Goal: Task Accomplishment & Management: Manage account settings

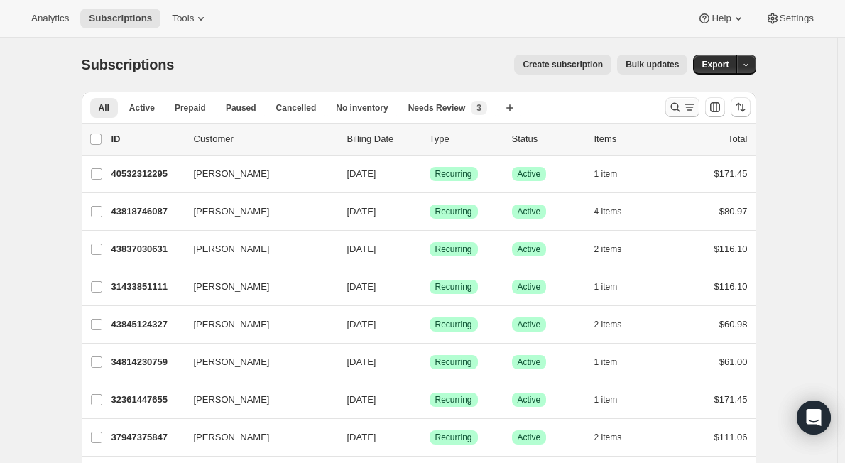
click at [677, 109] on icon "Search and filter results" at bounding box center [675, 107] width 14 height 14
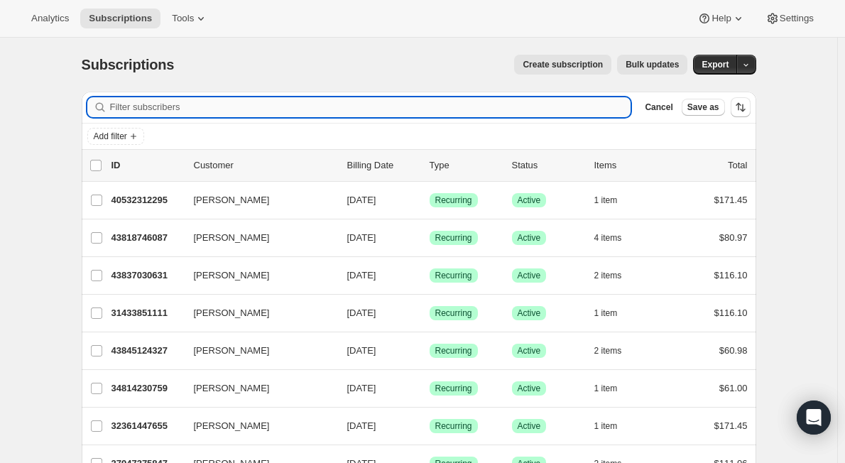
click at [484, 108] on input "Filter subscribers" at bounding box center [370, 107] width 521 height 20
paste input "[EMAIL_ADDRESS][DOMAIN_NAME]"
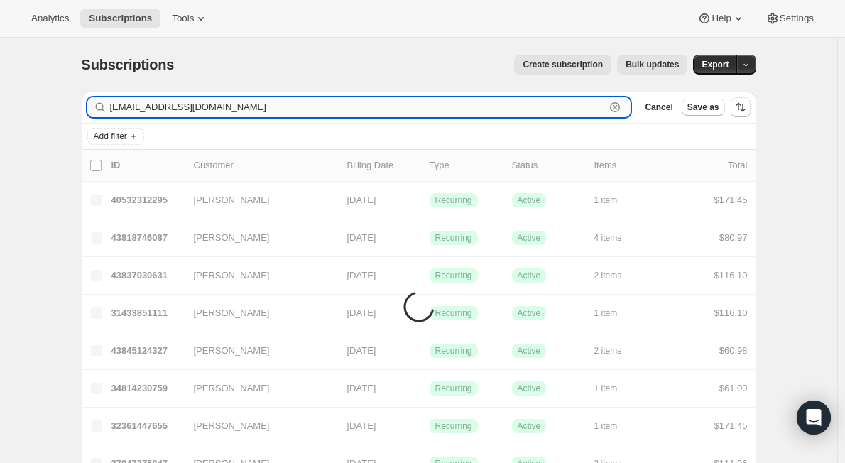
type input "[EMAIL_ADDRESS][DOMAIN_NAME]"
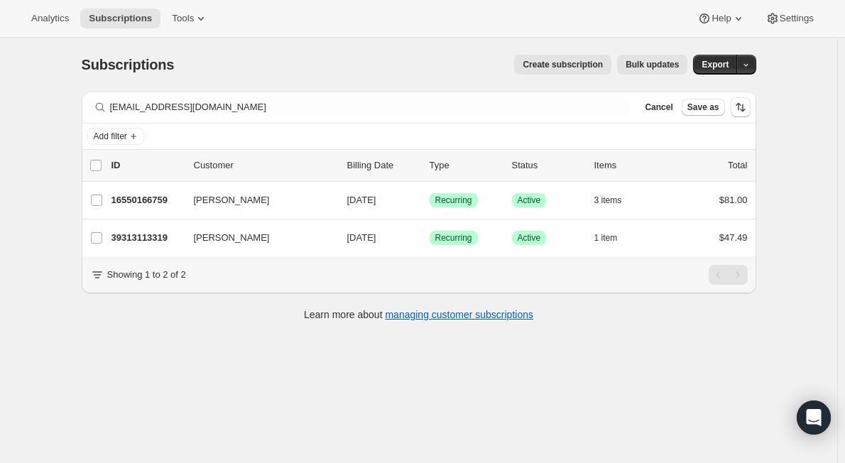
click at [183, 348] on div "Subscriptions. This page is ready Subscriptions Create subscription Bulk update…" at bounding box center [418, 269] width 837 height 463
drag, startPoint x: 187, startPoint y: 201, endPoint x: 219, endPoint y: 327, distance: 130.4
click at [148, 379] on div "Subscriptions. This page is ready Subscriptions Create subscription Bulk update…" at bounding box center [418, 269] width 837 height 463
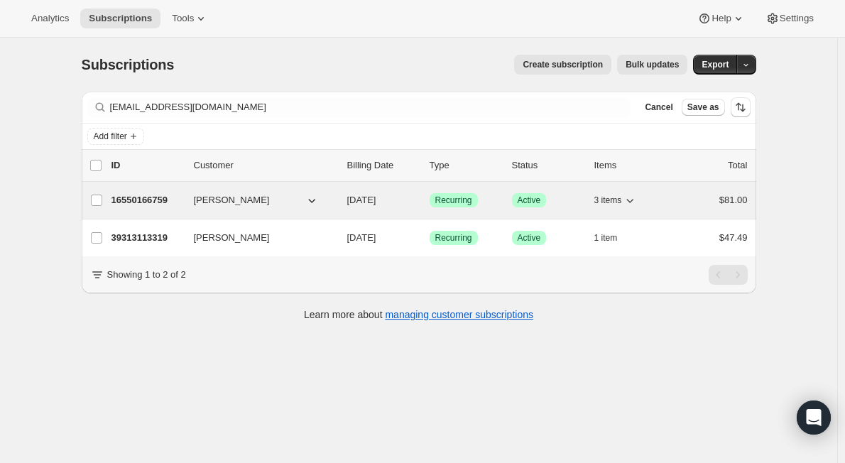
click at [315, 200] on icon "button" at bounding box center [312, 200] width 14 height 14
click at [312, 195] on icon "button" at bounding box center [312, 200] width 14 height 14
click at [182, 200] on p "16550166759" at bounding box center [146, 200] width 71 height 14
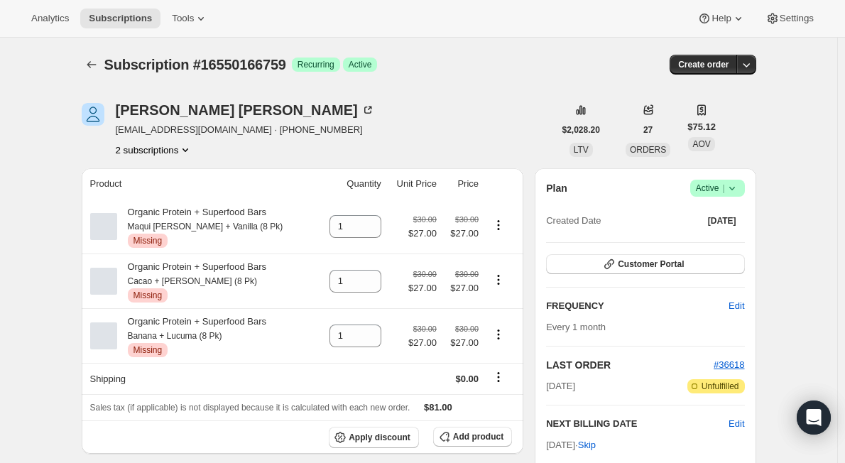
click at [739, 193] on icon at bounding box center [732, 188] width 14 height 14
click at [724, 211] on span "Pause subscription" at bounding box center [721, 216] width 78 height 11
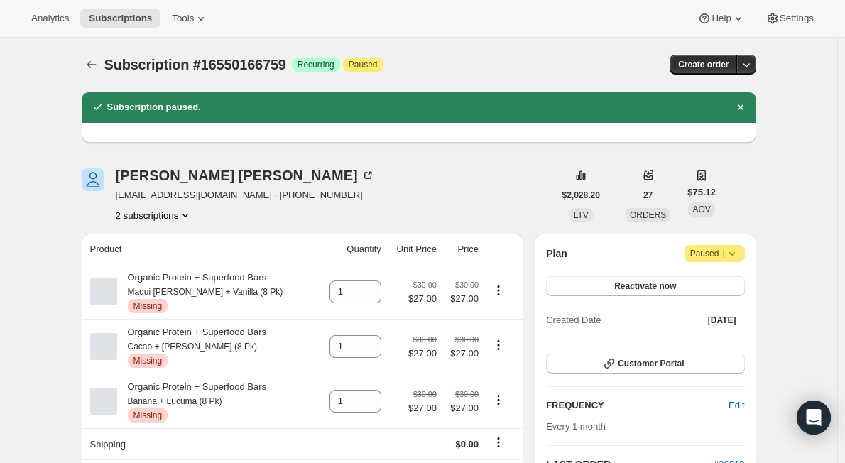
click at [183, 214] on icon "Product actions" at bounding box center [185, 215] width 14 height 14
click at [176, 268] on span "39313113319" at bounding box center [158, 266] width 99 height 14
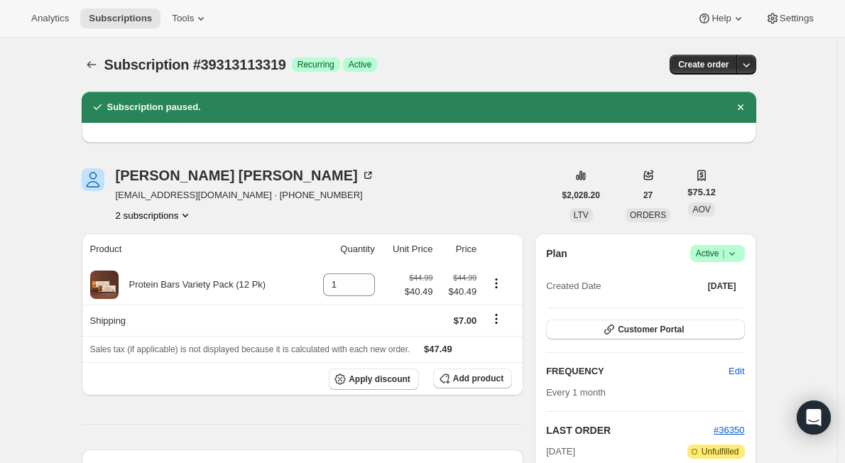
click at [739, 256] on icon at bounding box center [732, 253] width 14 height 14
click at [724, 301] on span "Cancel subscription" at bounding box center [722, 305] width 80 height 11
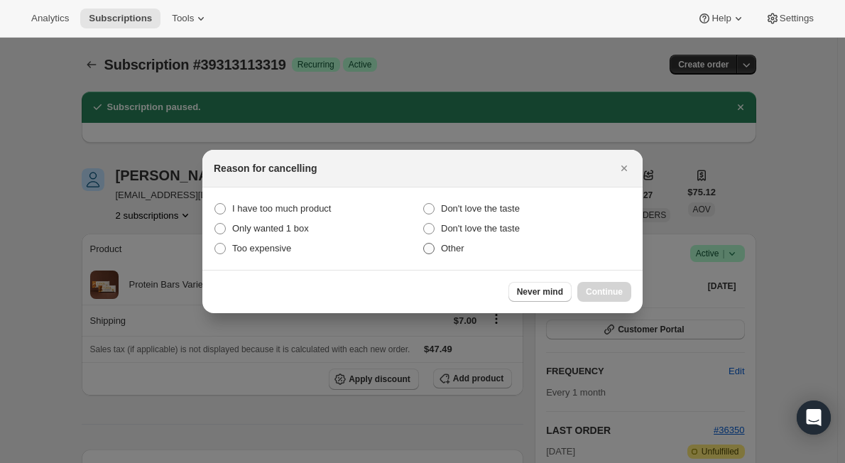
click at [433, 251] on span ":rsf:" at bounding box center [428, 248] width 11 height 11
click at [424, 244] on input "Other" at bounding box center [423, 243] width 1 height 1
radio input "true"
click at [604, 290] on span "Continue" at bounding box center [604, 291] width 37 height 11
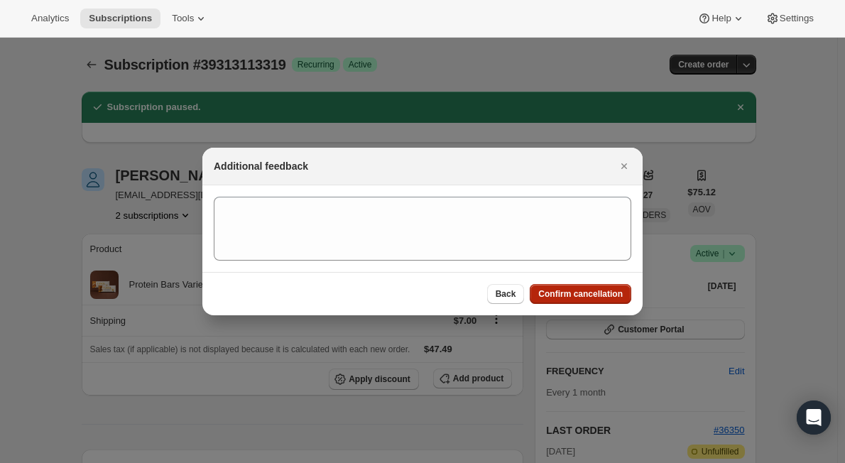
click at [588, 295] on span "Confirm cancellation" at bounding box center [580, 293] width 84 height 11
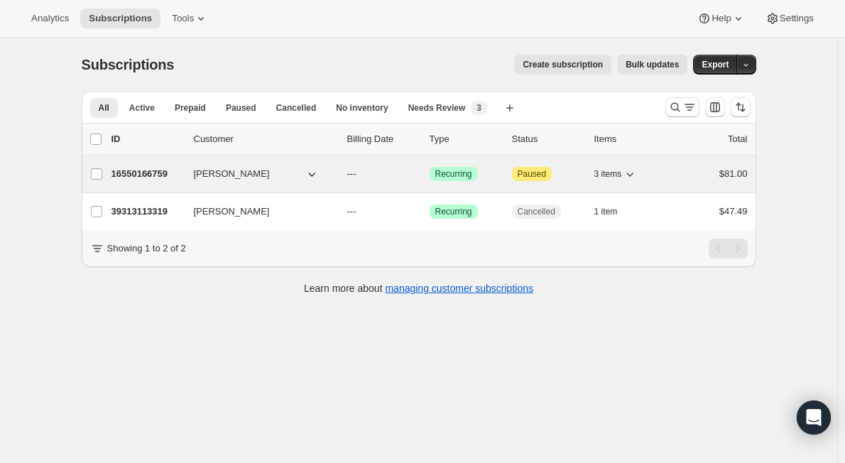
click at [182, 176] on p "16550166759" at bounding box center [146, 174] width 71 height 14
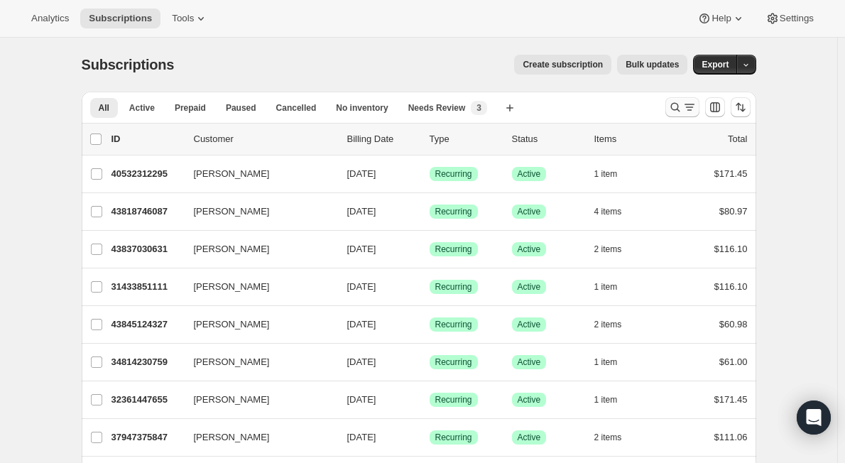
click at [677, 107] on icon "Search and filter results" at bounding box center [675, 107] width 14 height 14
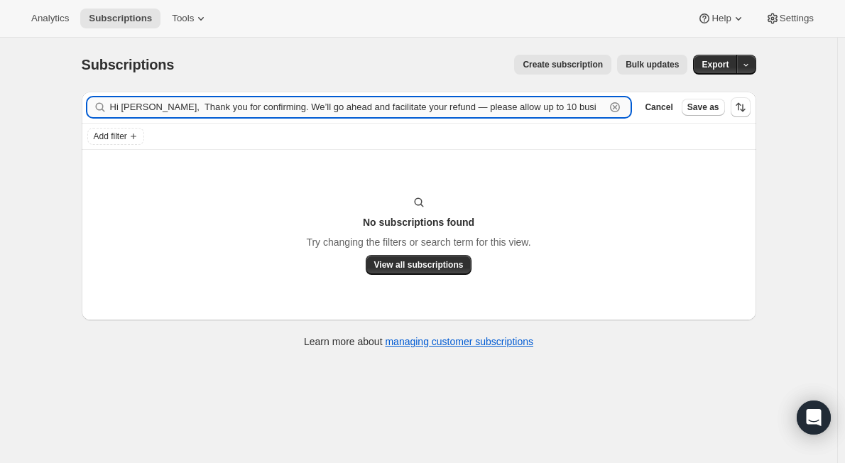
click at [468, 105] on input "Hi Danielle, Thank you for confirming. We’ll go ahead and facilitate your refun…" at bounding box center [358, 107] width 496 height 20
paste input "[EMAIL_ADDRESS][DOMAIN_NAME]"
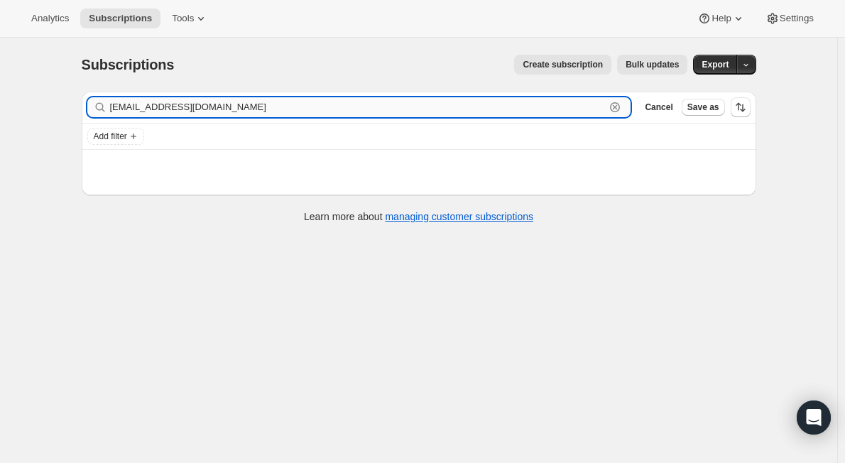
type input "[EMAIL_ADDRESS][DOMAIN_NAME]"
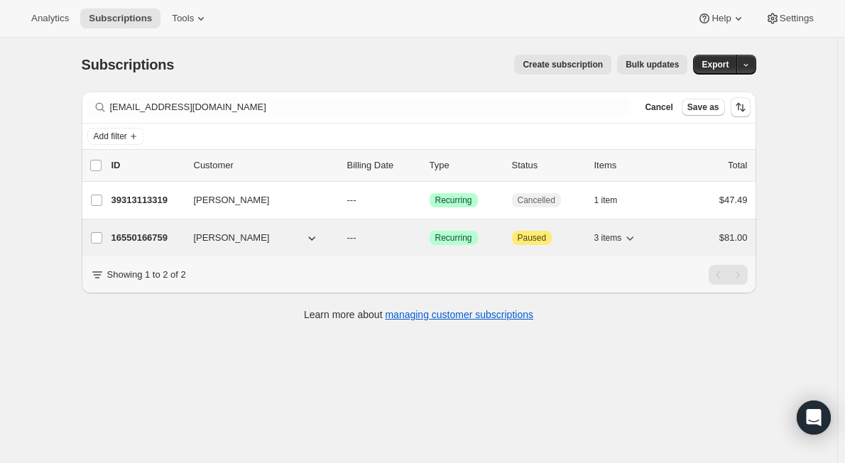
click at [180, 244] on p "16550166759" at bounding box center [146, 238] width 71 height 14
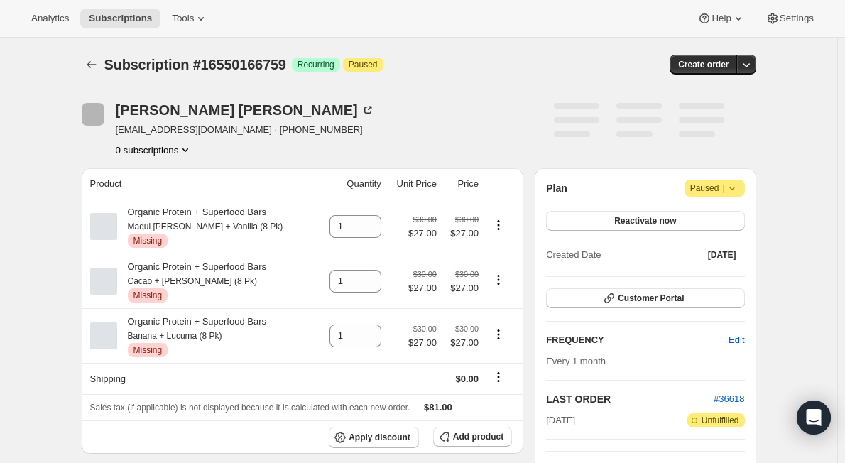
click at [738, 185] on icon at bounding box center [732, 188] width 14 height 14
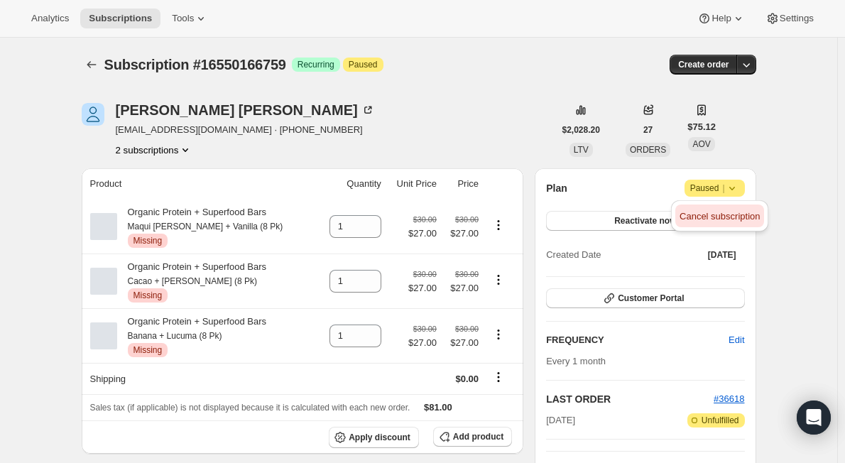
click at [722, 217] on span "Cancel subscription" at bounding box center [720, 216] width 80 height 11
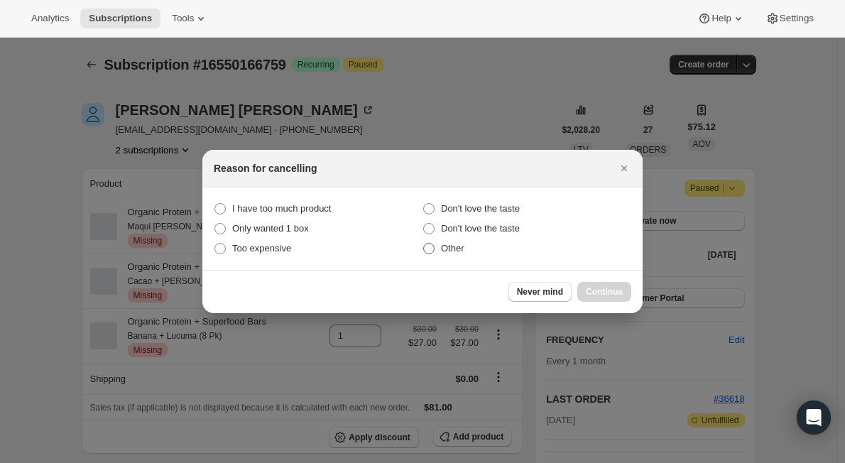
click at [422, 247] on span ":rco:" at bounding box center [428, 248] width 13 height 13
click at [423, 244] on input "Other" at bounding box center [423, 243] width 1 height 1
radio input "true"
click at [590, 290] on span "Continue" at bounding box center [604, 291] width 37 height 11
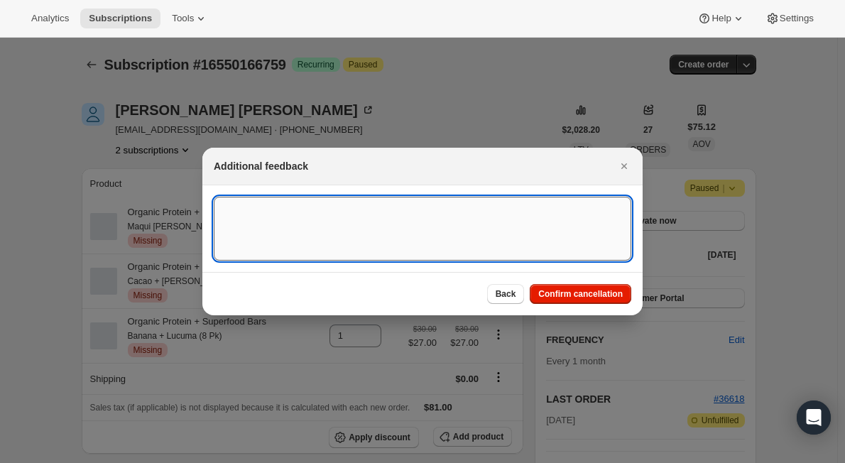
click at [449, 237] on textarea ":rco:" at bounding box center [423, 229] width 418 height 64
type textarea "products unavailable"
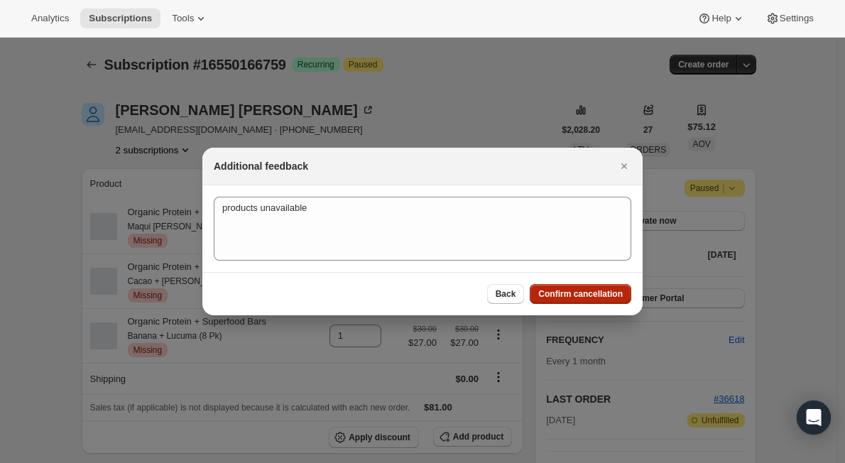
click at [587, 299] on span "Confirm cancellation" at bounding box center [580, 293] width 84 height 11
